Goal: Task Accomplishment & Management: Complete application form

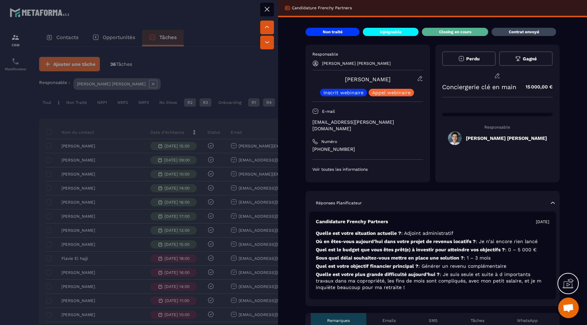
scroll to position [144, 0]
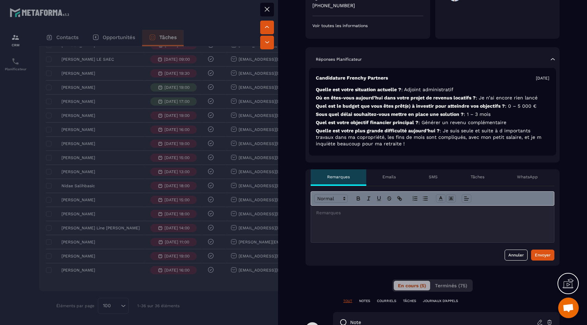
click at [379, 233] on div at bounding box center [432, 224] width 243 height 37
click at [544, 252] on div "Envoyer" at bounding box center [543, 255] width 16 height 7
click at [479, 174] on div "Tâches" at bounding box center [477, 177] width 47 height 16
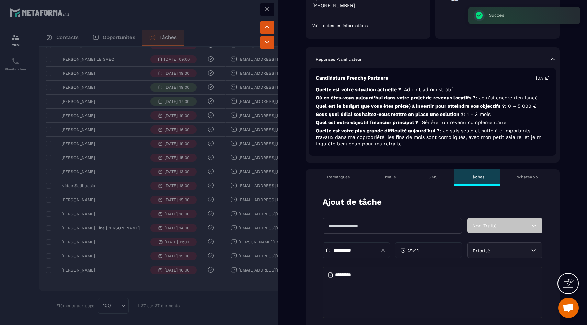
click at [390, 218] on input "text" at bounding box center [392, 226] width 139 height 16
type input "**********"
click at [426, 243] on div "21:41" at bounding box center [428, 251] width 67 height 16
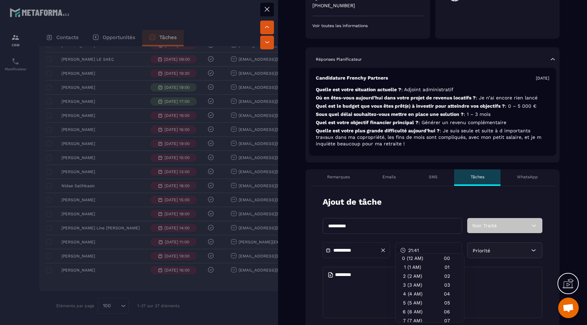
click at [419, 247] on span "21:41" at bounding box center [413, 250] width 11 height 7
click at [423, 243] on div "21:41" at bounding box center [428, 251] width 67 height 16
click at [416, 297] on div "21 (9 PM)" at bounding box center [412, 300] width 34 height 9
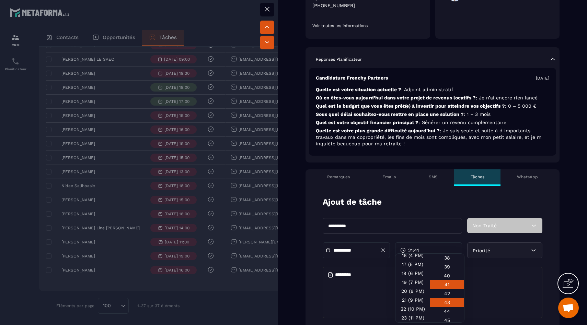
click at [448, 307] on div "43" at bounding box center [447, 302] width 34 height 9
click at [506, 276] on textarea at bounding box center [433, 292] width 220 height 51
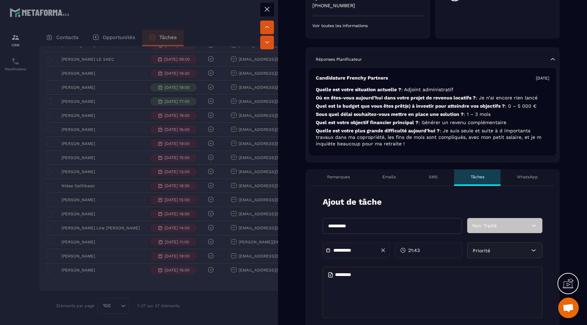
click at [496, 211] on form "**********" at bounding box center [432, 310] width 254 height 249
click at [496, 218] on div "Non Traité" at bounding box center [504, 225] width 75 height 15
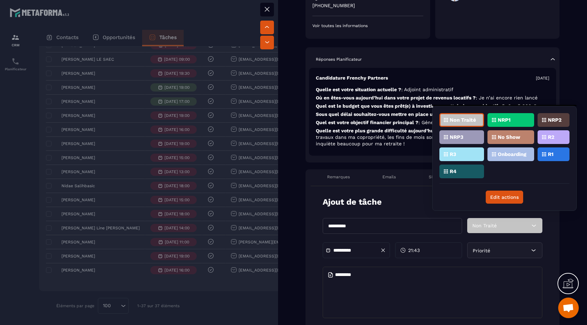
click at [468, 154] on div "R3" at bounding box center [461, 155] width 45 height 14
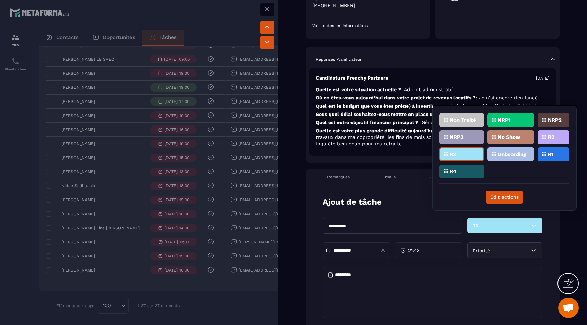
click at [554, 140] on div "R2" at bounding box center [553, 137] width 32 height 14
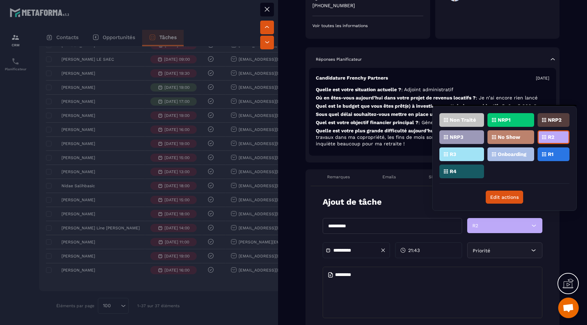
click at [434, 286] on textarea at bounding box center [433, 292] width 220 height 51
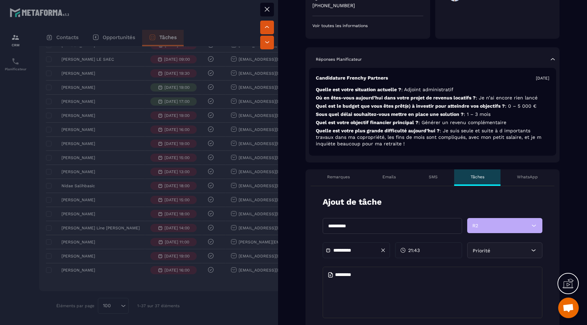
click at [492, 251] on div "Priorité" at bounding box center [504, 251] width 75 height 16
click at [492, 248] on div "Priorité" at bounding box center [504, 251] width 75 height 16
click at [398, 278] on textarea at bounding box center [433, 292] width 220 height 51
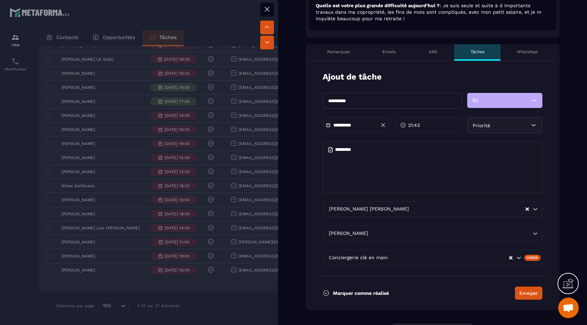
scroll to position [270, 0]
click at [396, 231] on div "[PERSON_NAME] Loading..." at bounding box center [433, 233] width 220 height 16
click at [526, 286] on button "Envoyer" at bounding box center [528, 292] width 27 height 13
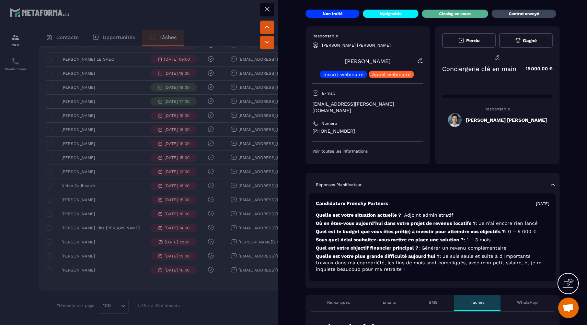
scroll to position [9, 0]
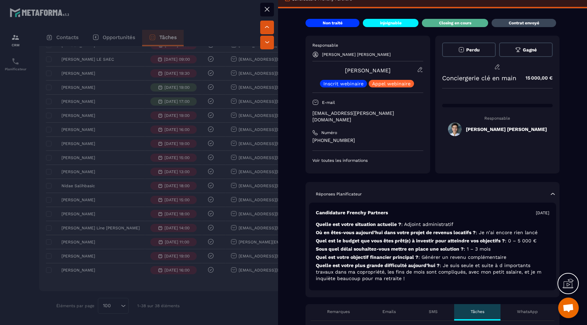
click at [267, 7] on icon at bounding box center [267, 9] width 8 height 8
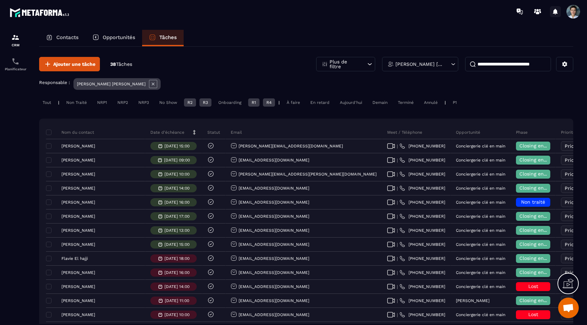
click at [556, 15] on icon at bounding box center [555, 11] width 11 height 11
